Goal: Task Accomplishment & Management: Manage account settings

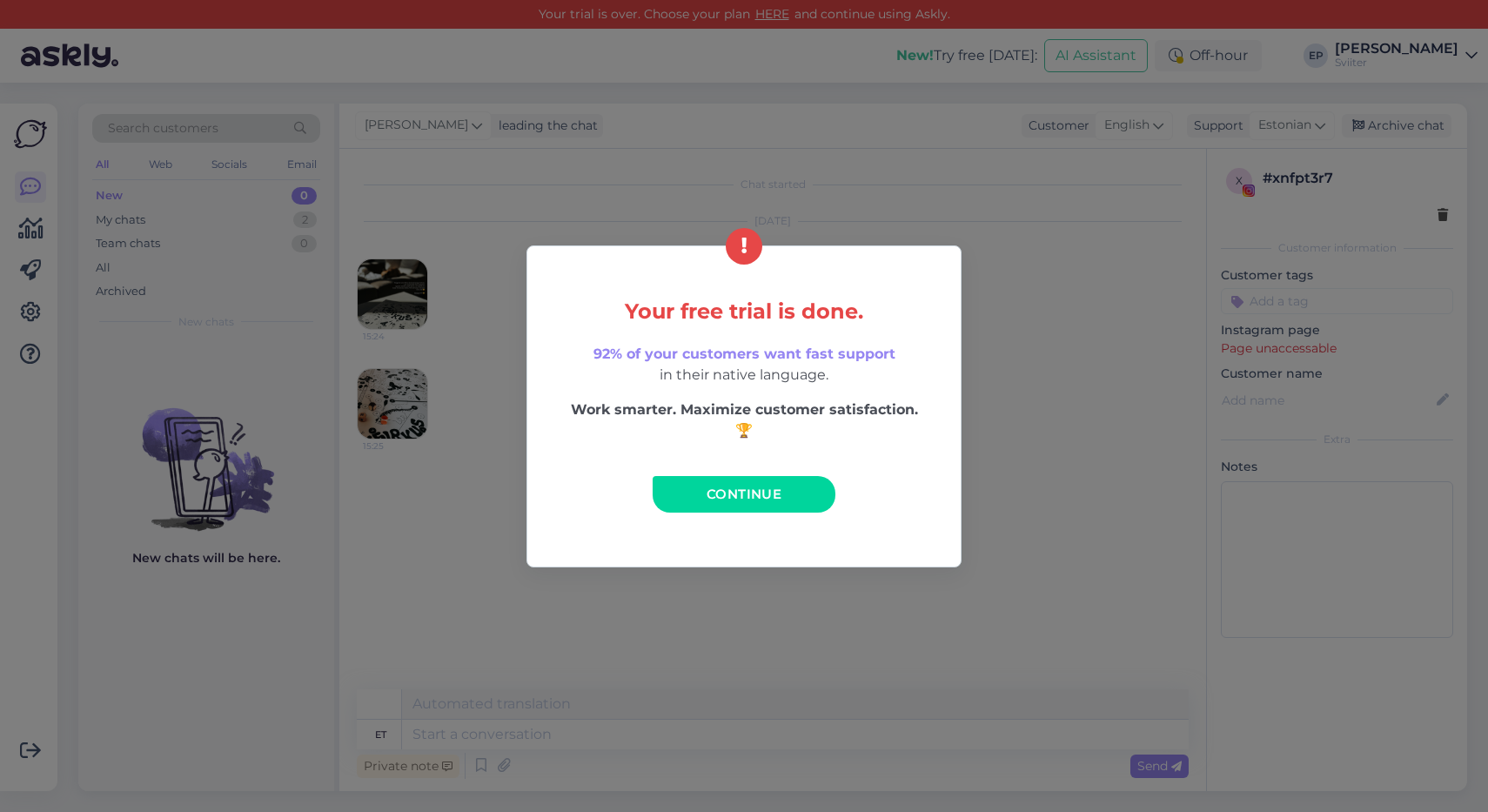
click at [970, 359] on div "Your free trial is done. 92% of your customers want fast support in their nativ…" at bounding box center [744, 406] width 1488 height 812
click at [758, 491] on span "Continue" at bounding box center [744, 494] width 75 height 17
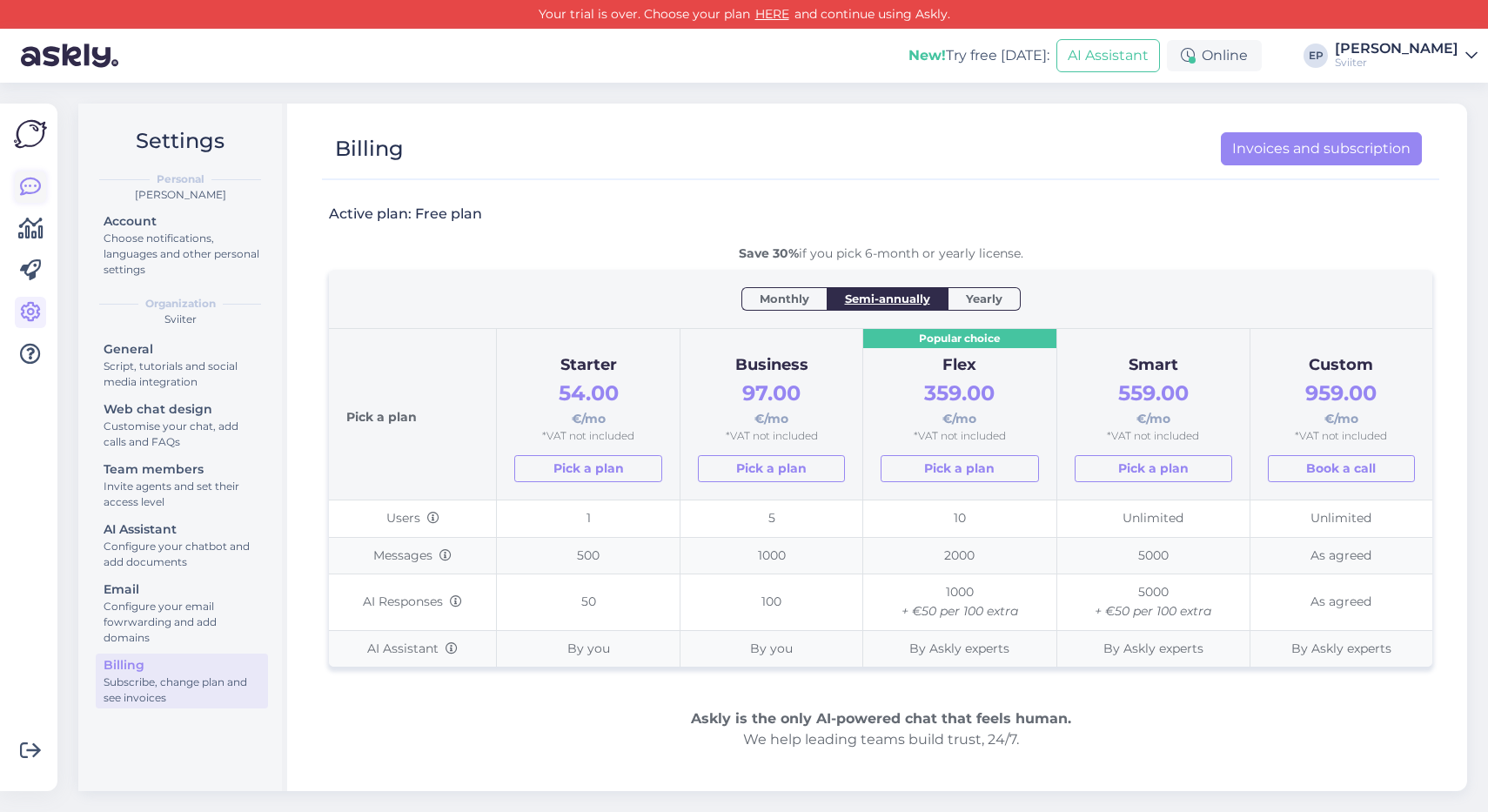
click at [31, 188] on icon at bounding box center [30, 186] width 21 height 21
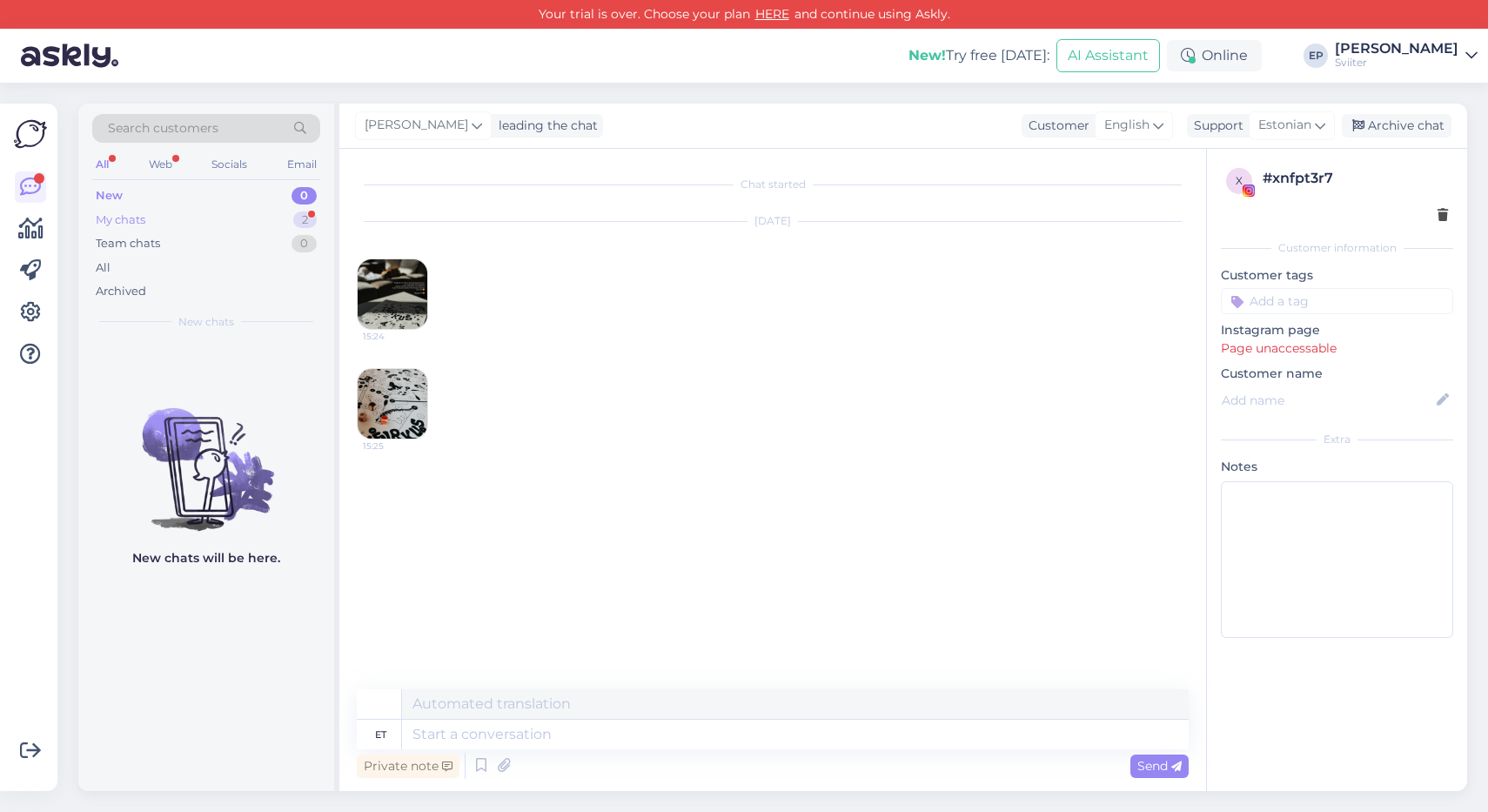
click at [129, 220] on div "My chats" at bounding box center [120, 220] width 49 height 18
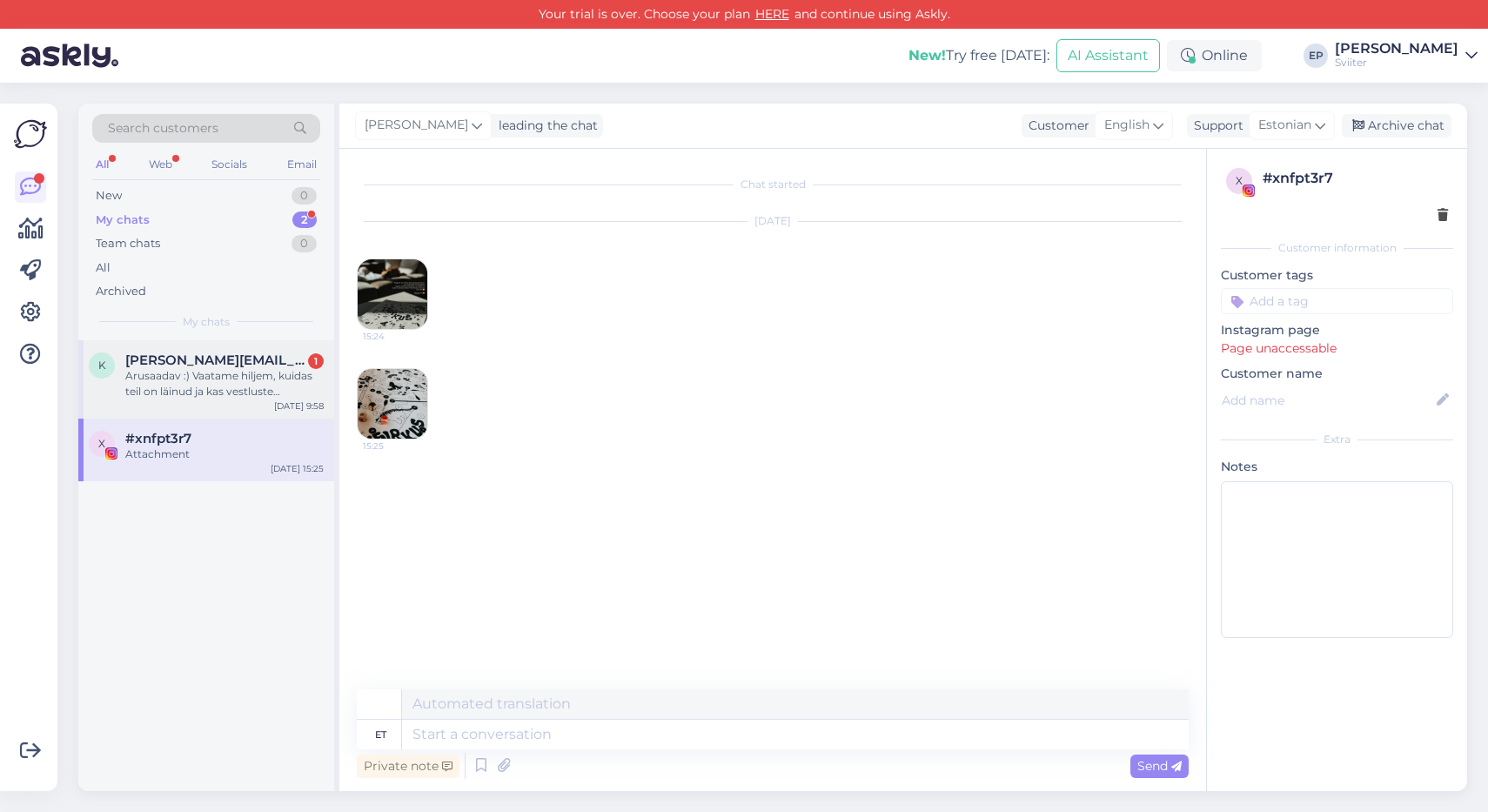
click at [188, 369] on div "Arusaadav :) Vaatame hiljem, kuidas teil on läinud ja kas vestluste [PERSON_NAM…" at bounding box center [224, 384] width 199 height 32
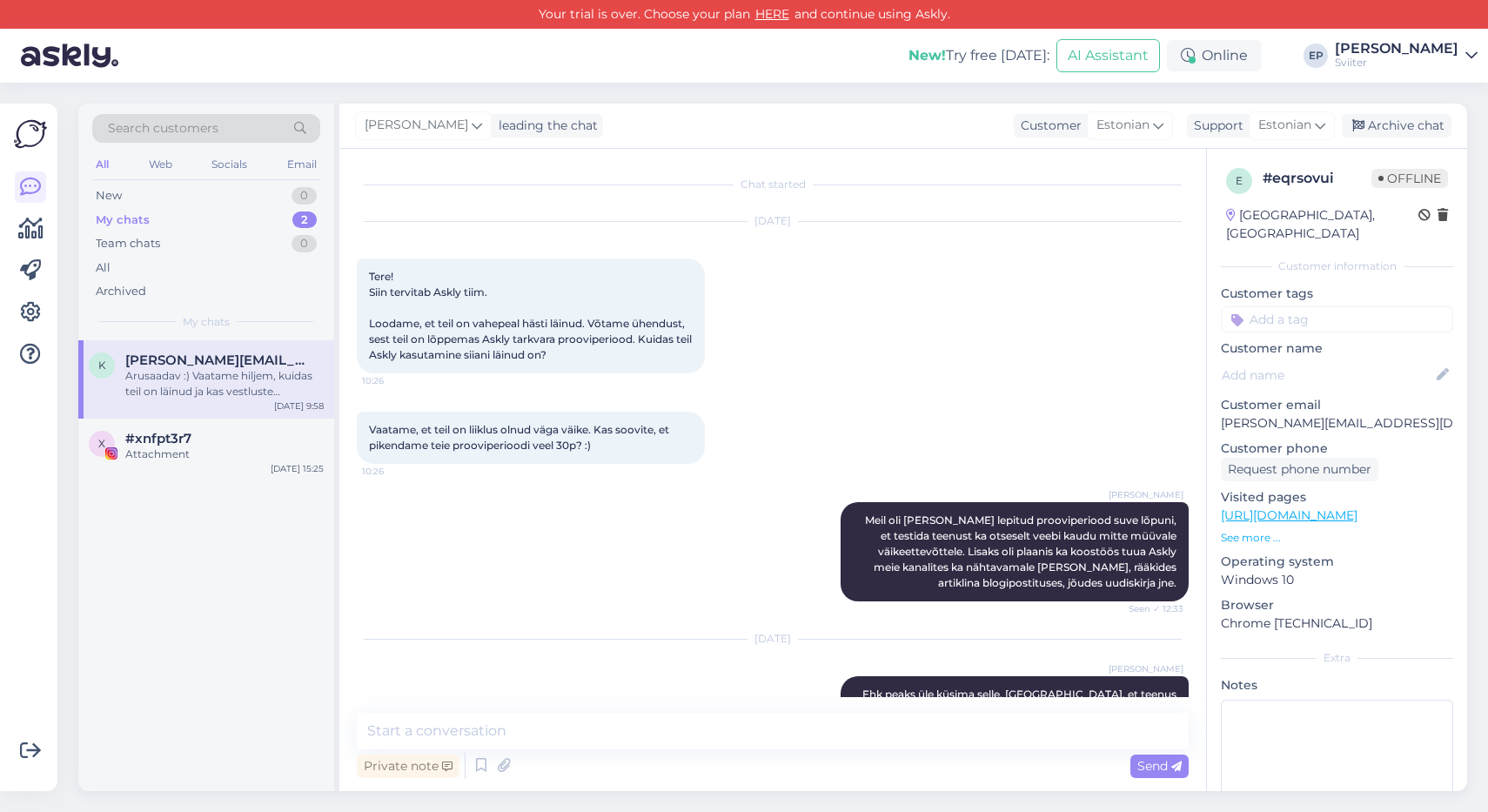
scroll to position [1512, 0]
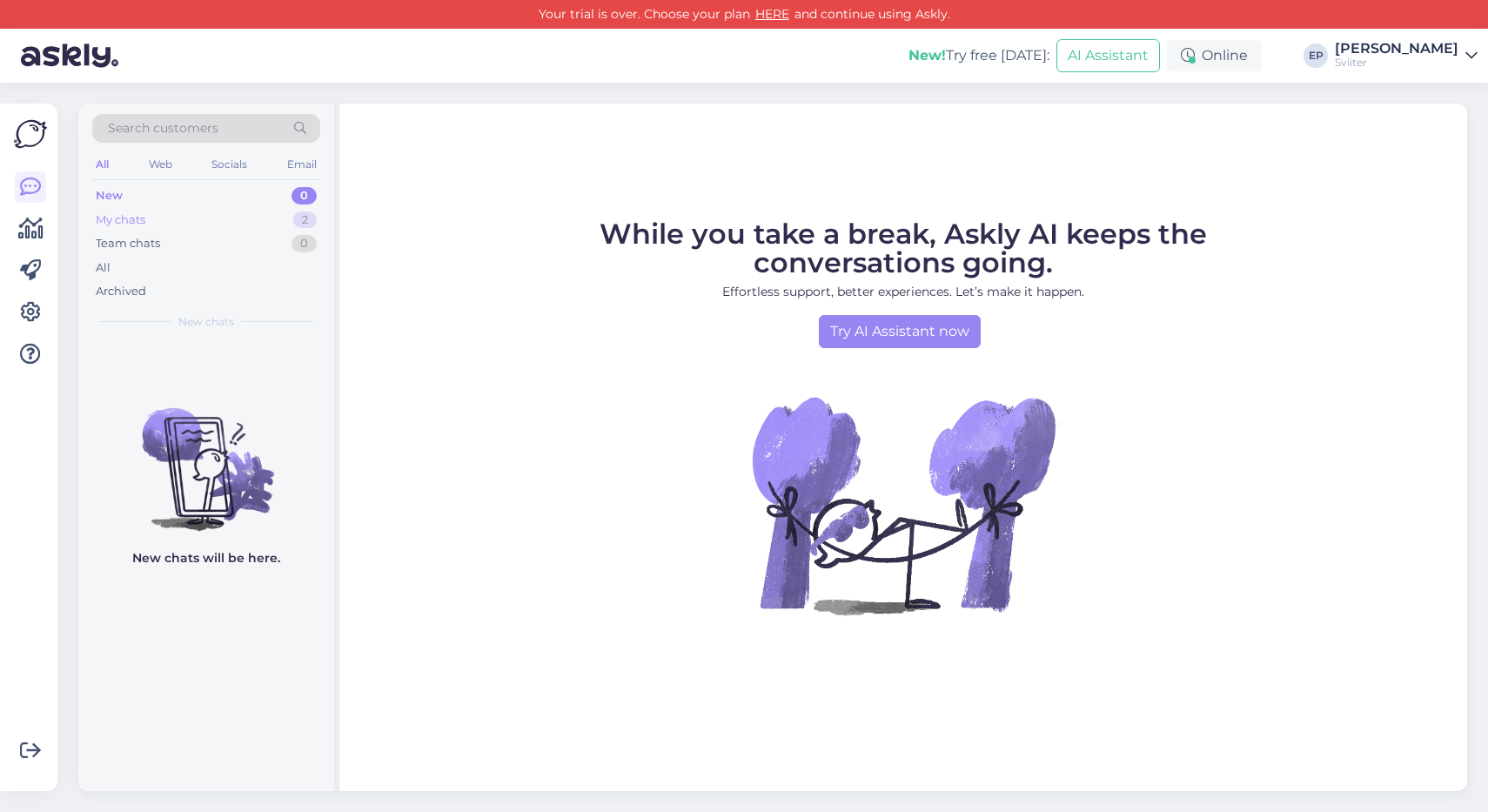
click at [198, 227] on div "My chats 2" at bounding box center [206, 220] width 228 height 24
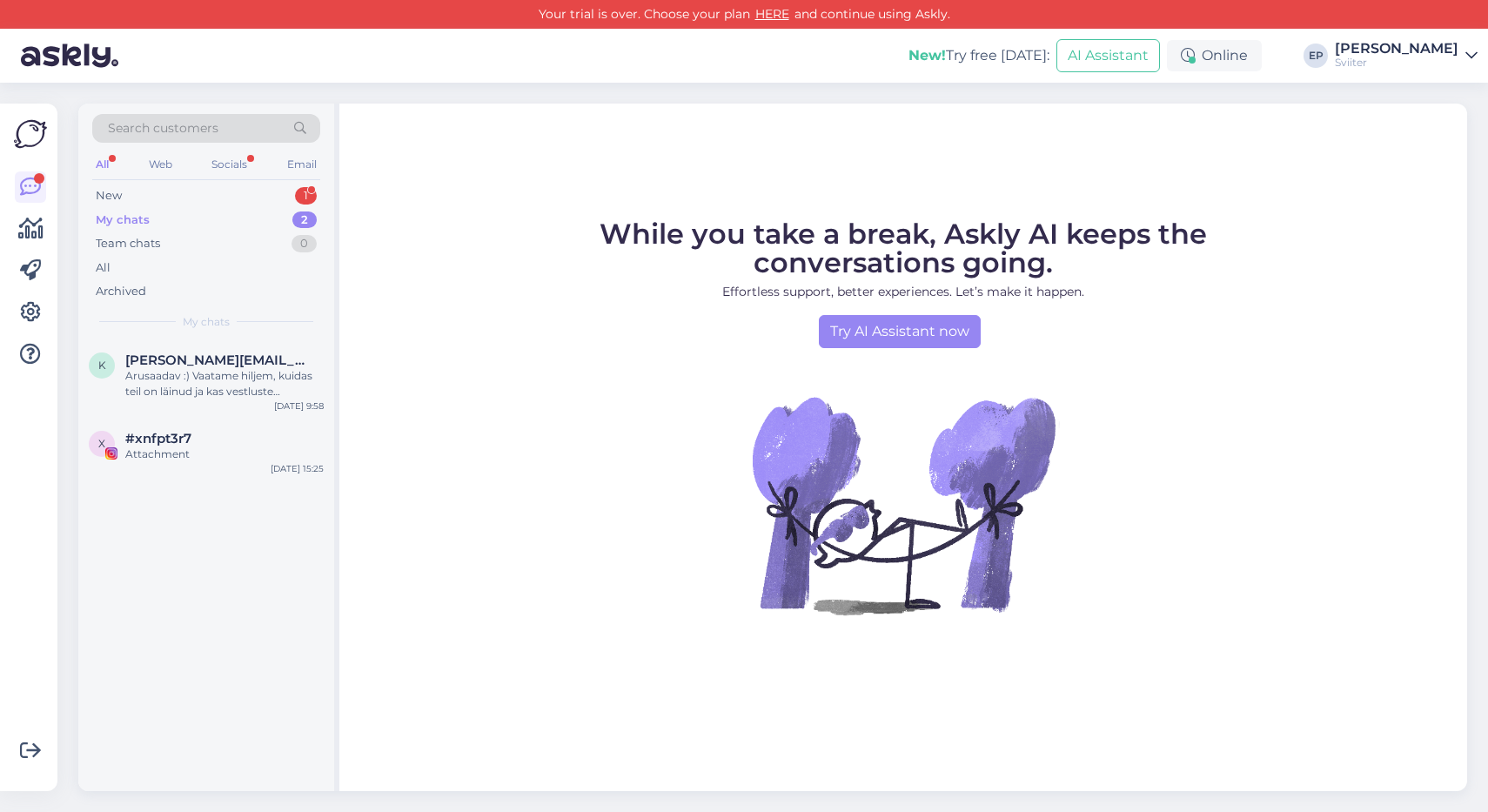
click at [162, 221] on div "My chats 2" at bounding box center [206, 220] width 228 height 24
click at [218, 197] on div "New 1" at bounding box center [206, 196] width 228 height 24
click at [183, 368] on div "Attachment" at bounding box center [224, 376] width 199 height 16
